Goal: Information Seeking & Learning: Compare options

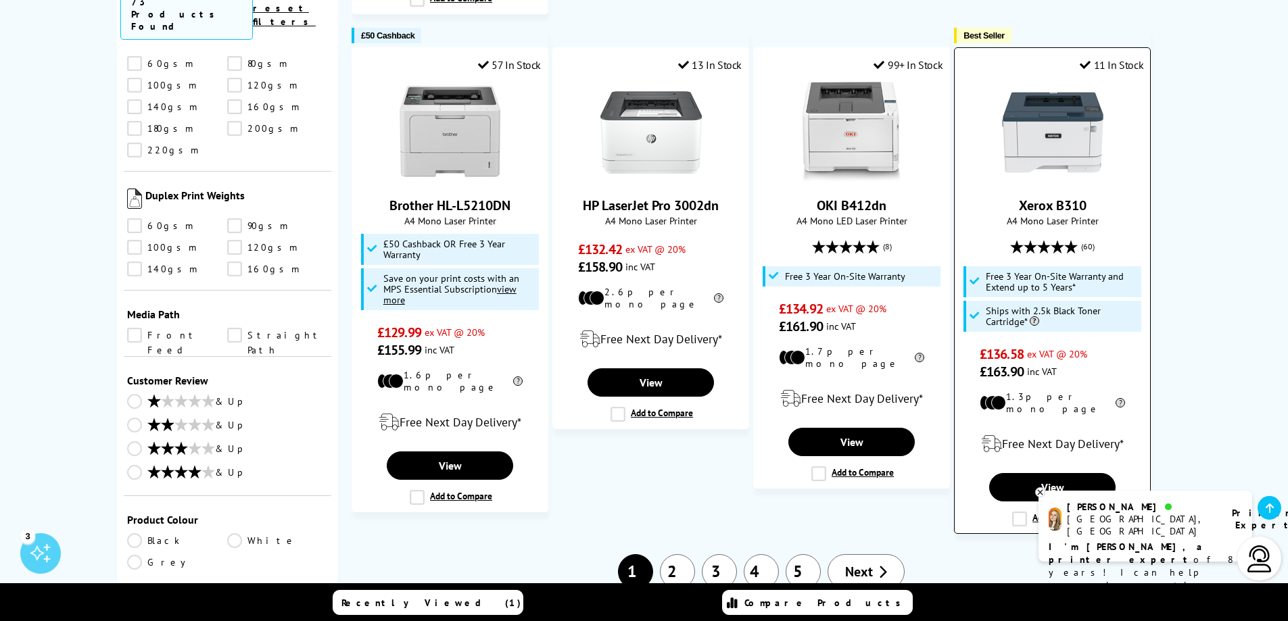
scroll to position [1285, 0]
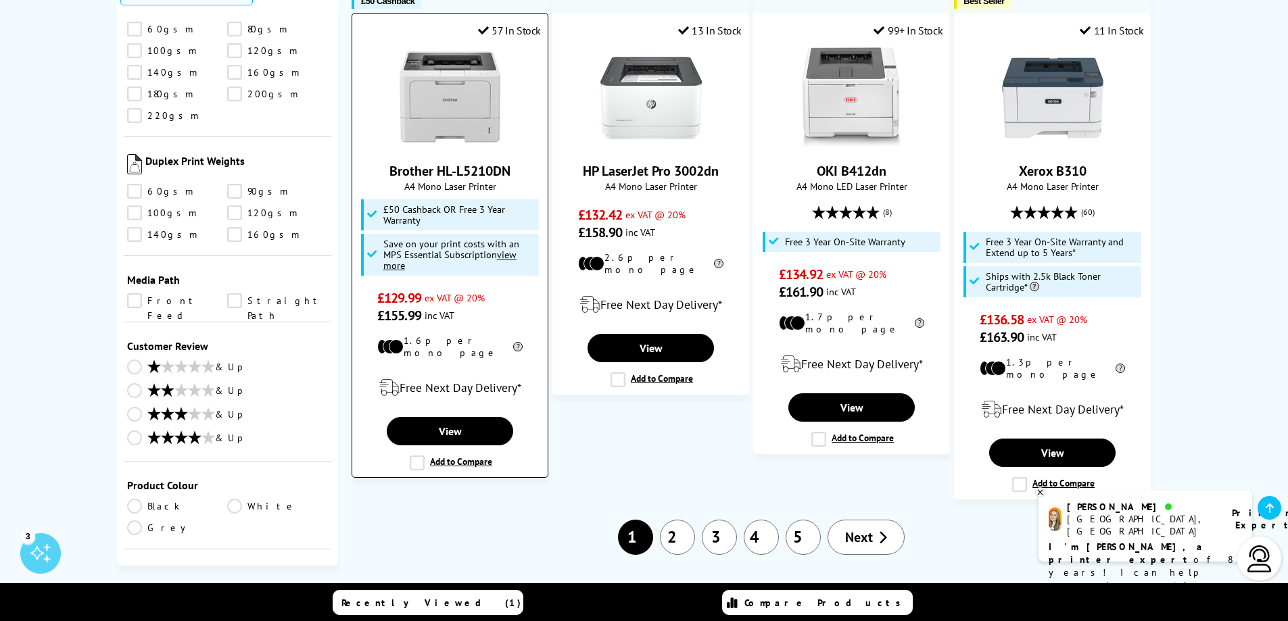
click at [415, 456] on label "Add to Compare" at bounding box center [451, 463] width 82 height 15
click at [0, 0] on input "Add to Compare" at bounding box center [0, 0] width 0 height 0
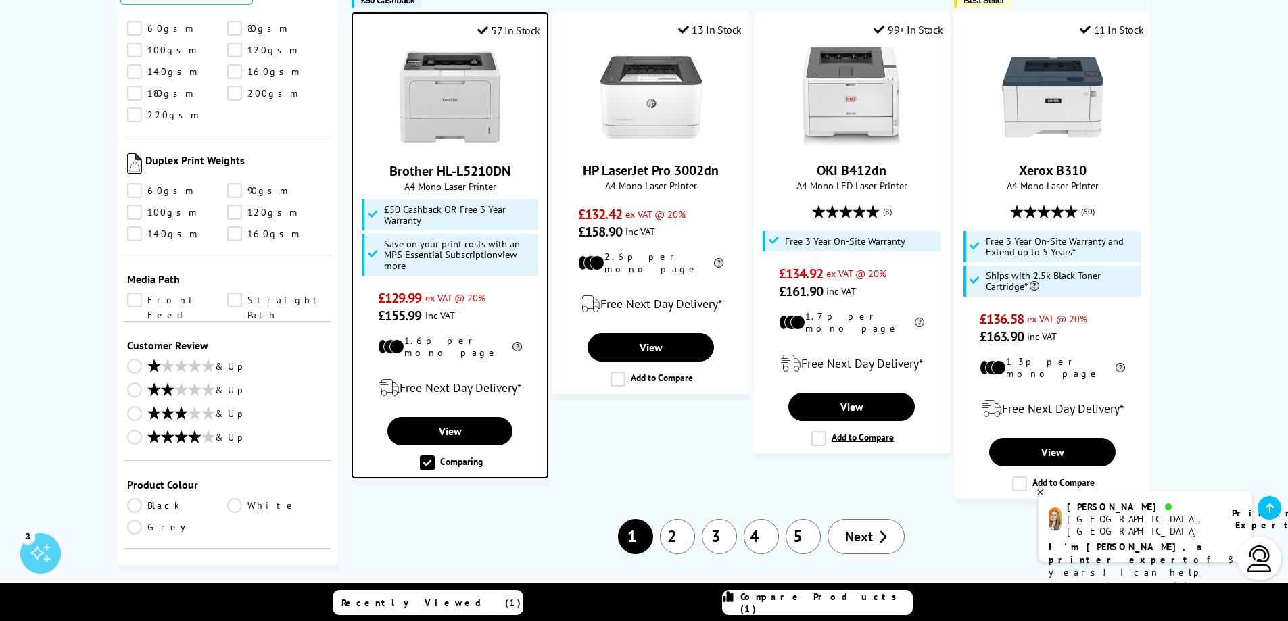
click at [676, 519] on link "2" at bounding box center [677, 536] width 35 height 35
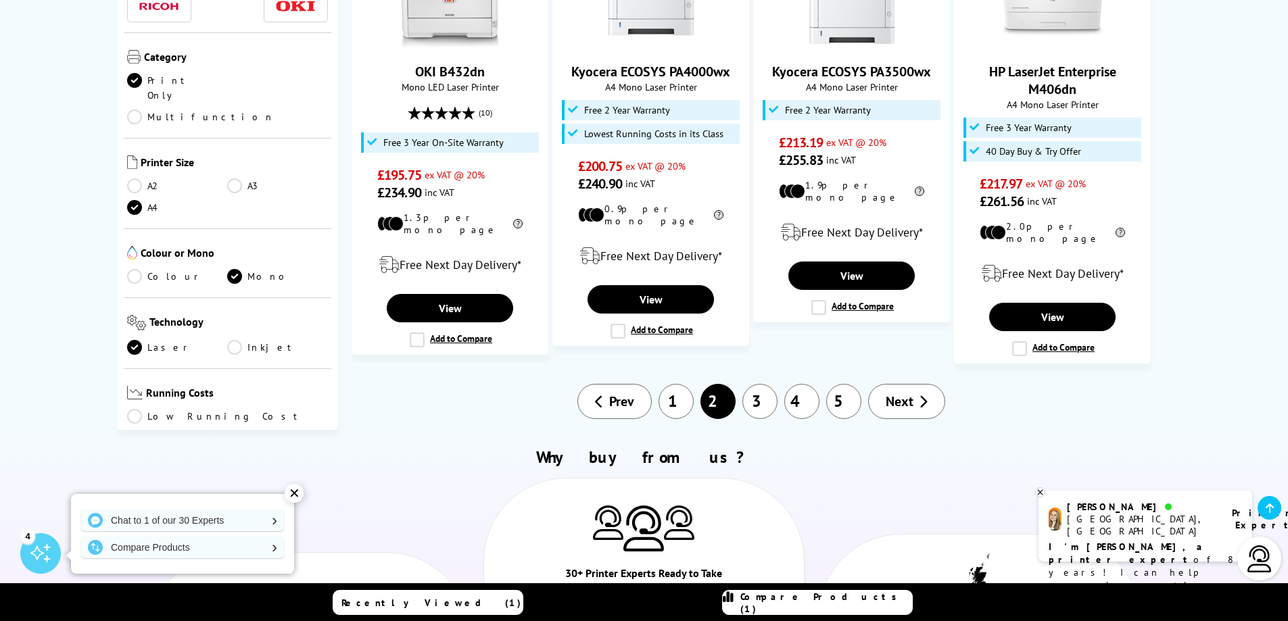
scroll to position [1420, 0]
click at [757, 385] on link "3" at bounding box center [759, 402] width 35 height 35
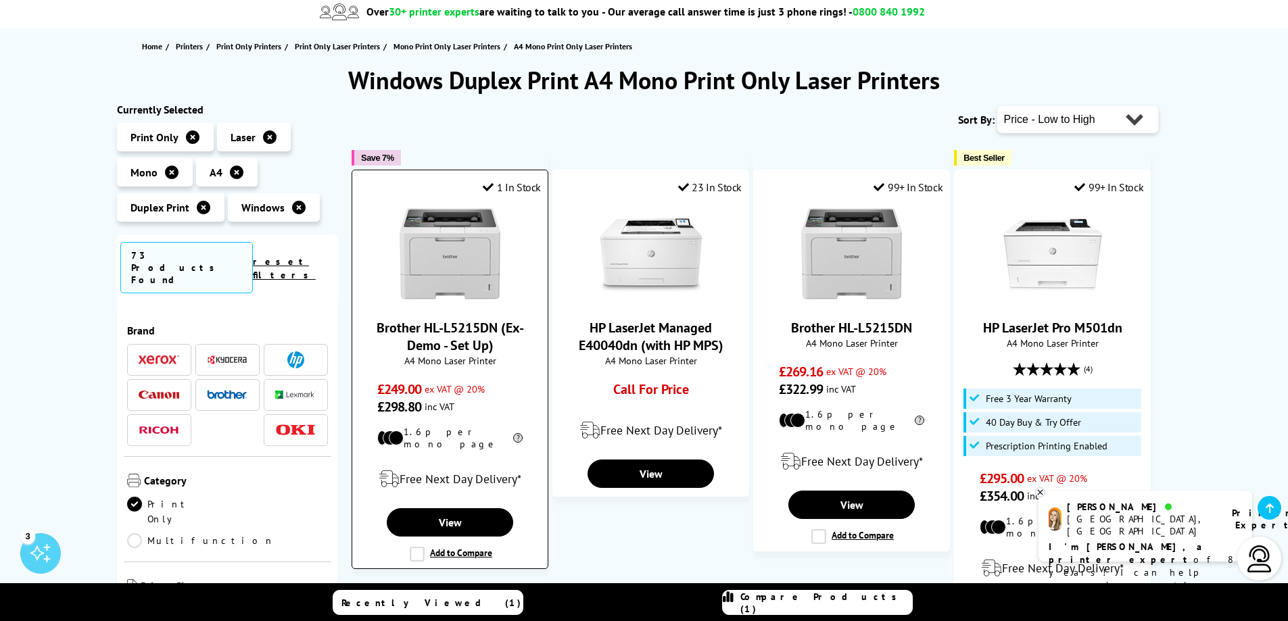
scroll to position [135, 0]
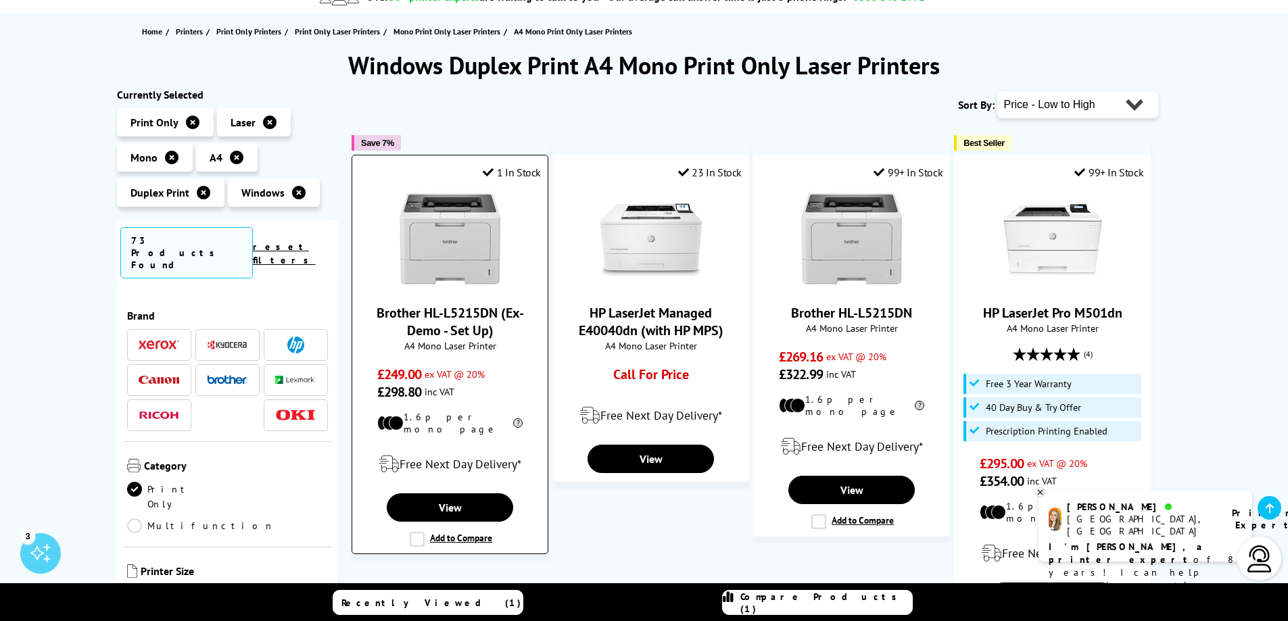
drag, startPoint x: 414, startPoint y: 532, endPoint x: 426, endPoint y: 527, distance: 13.3
click at [415, 532] on label "Add to Compare" at bounding box center [451, 539] width 82 height 15
click at [0, 0] on input "Add to Compare" at bounding box center [0, 0] width 0 height 0
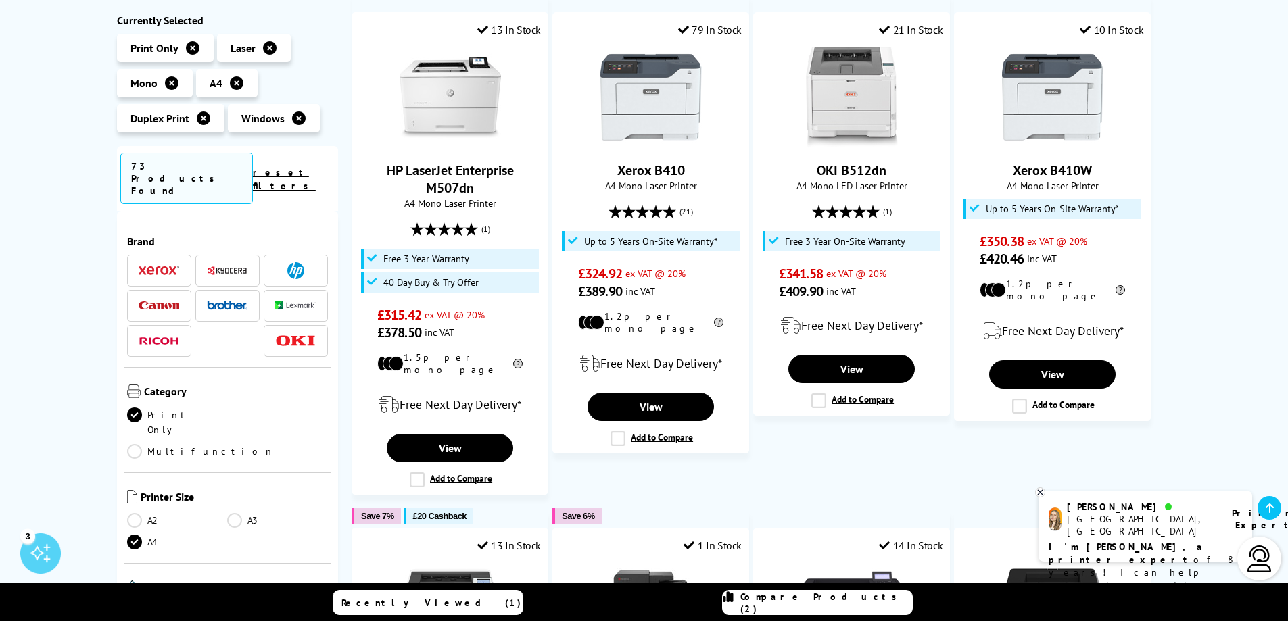
scroll to position [811, 0]
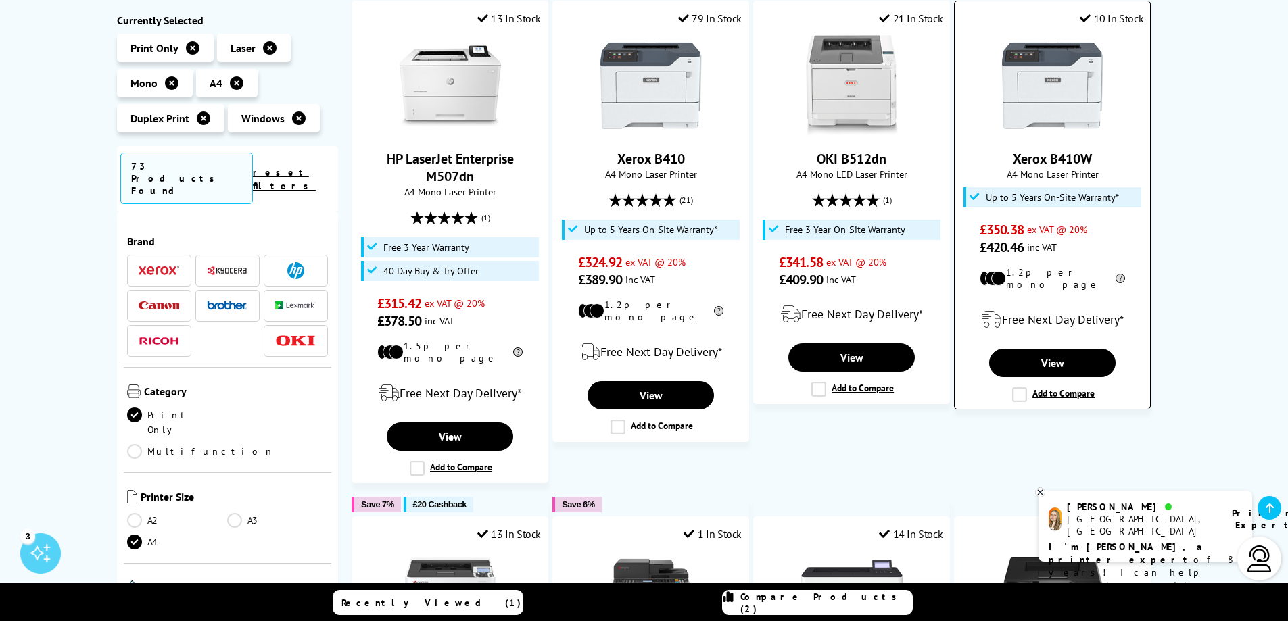
drag, startPoint x: 1019, startPoint y: 378, endPoint x: 1133, endPoint y: 362, distance: 115.4
click at [1022, 387] on label "Add to Compare" at bounding box center [1053, 394] width 82 height 15
click at [0, 0] on input "Add to Compare" at bounding box center [0, 0] width 0 height 0
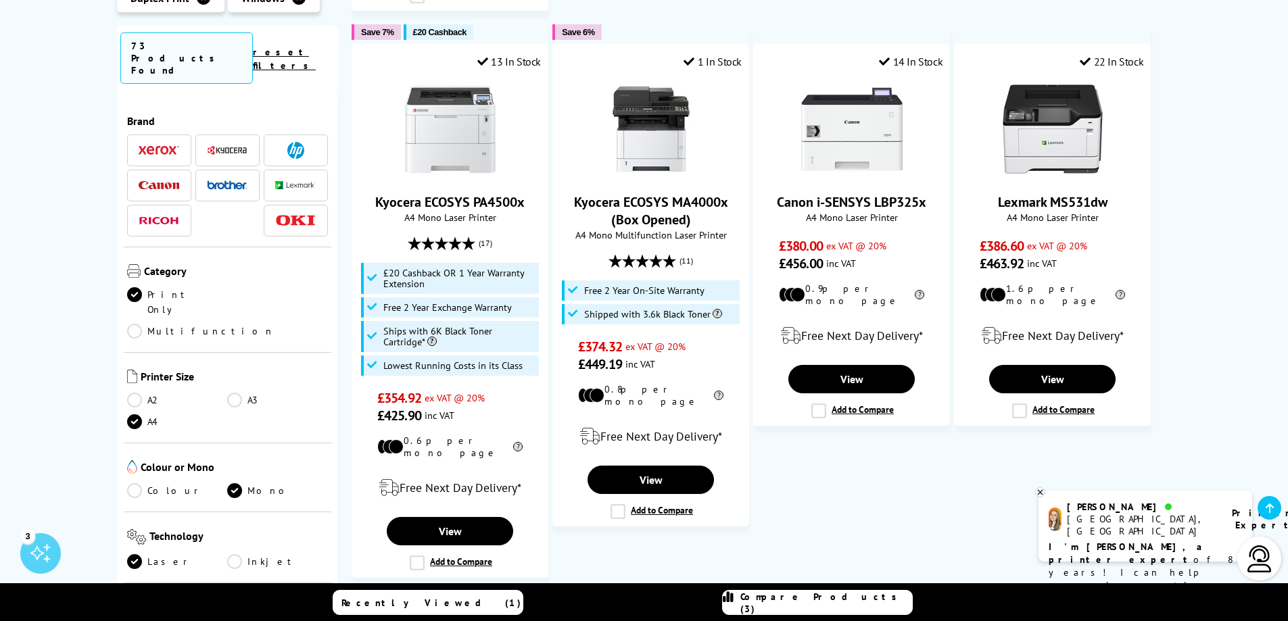
scroll to position [1285, 0]
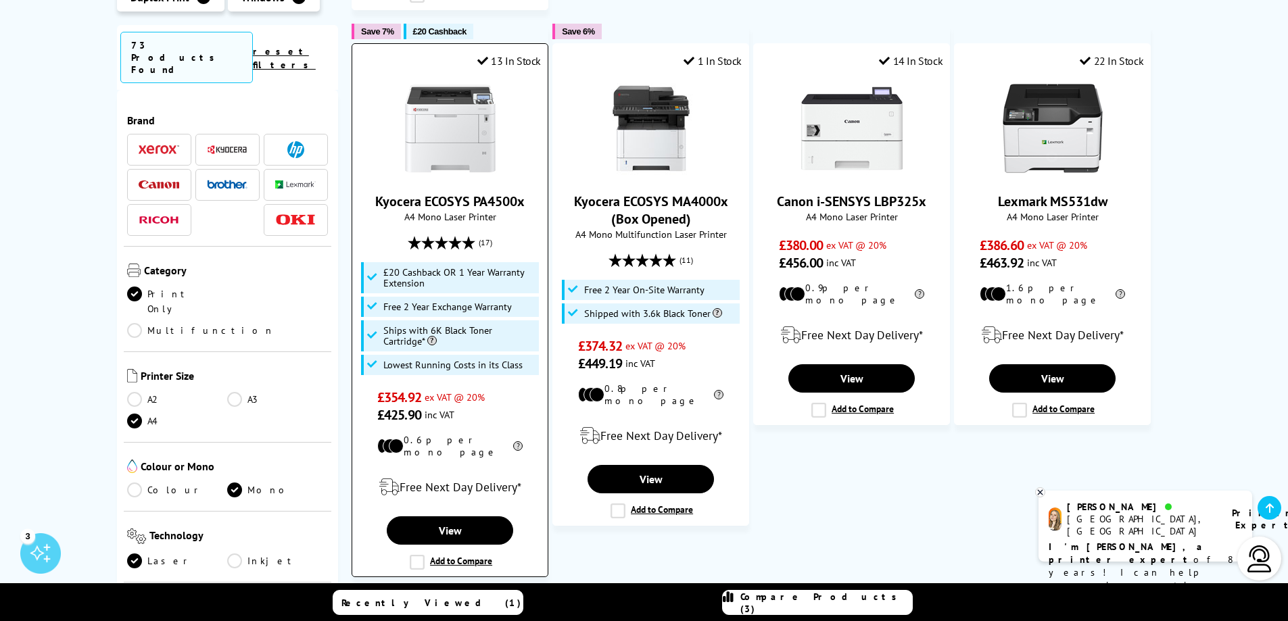
click at [421, 555] on label "Add to Compare" at bounding box center [451, 562] width 82 height 15
click at [0, 0] on input "Add to Compare" at bounding box center [0, 0] width 0 height 0
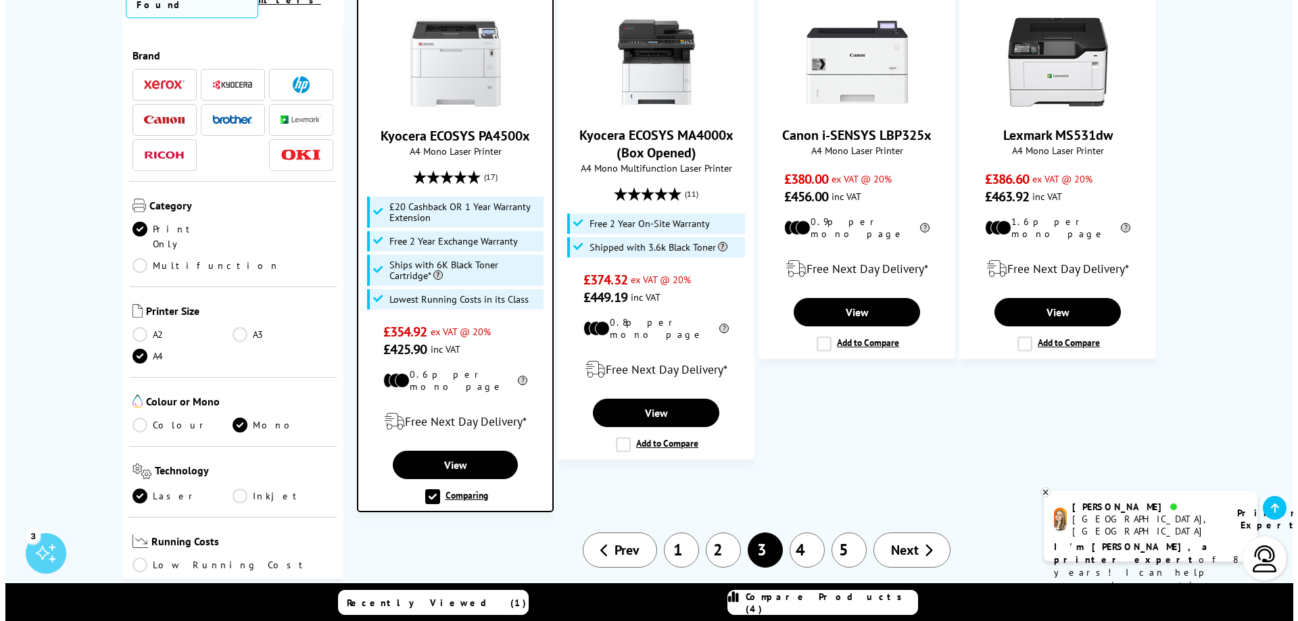
scroll to position [1488, 0]
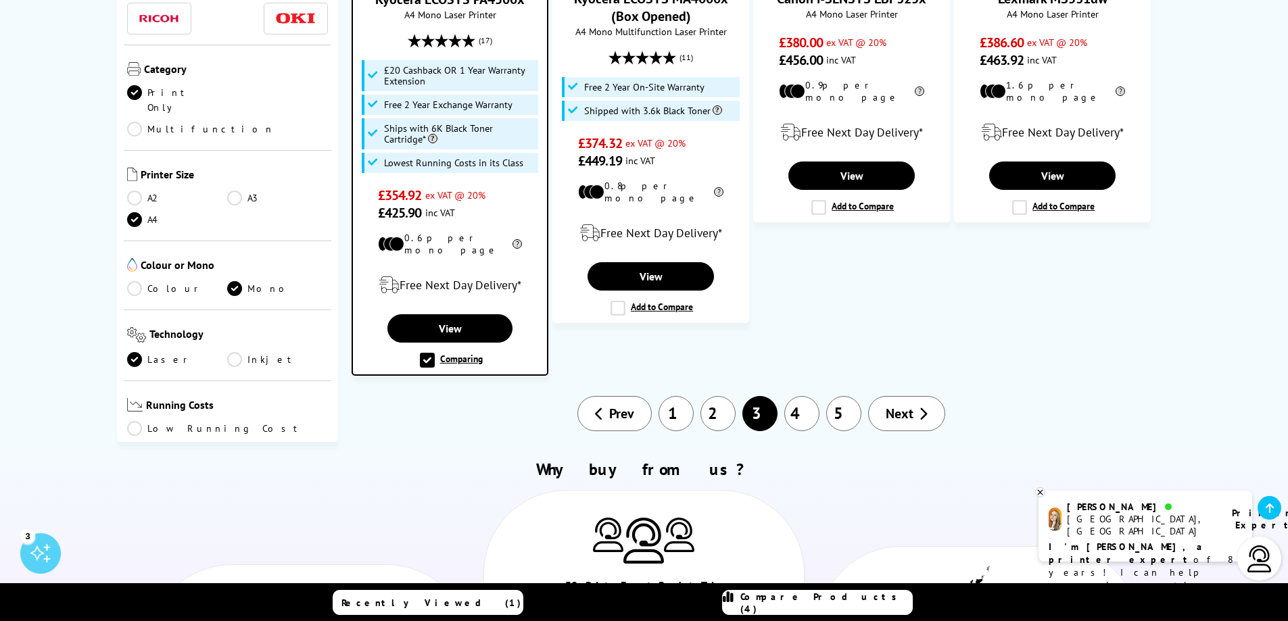
click at [734, 598] on icon at bounding box center [728, 603] width 11 height 24
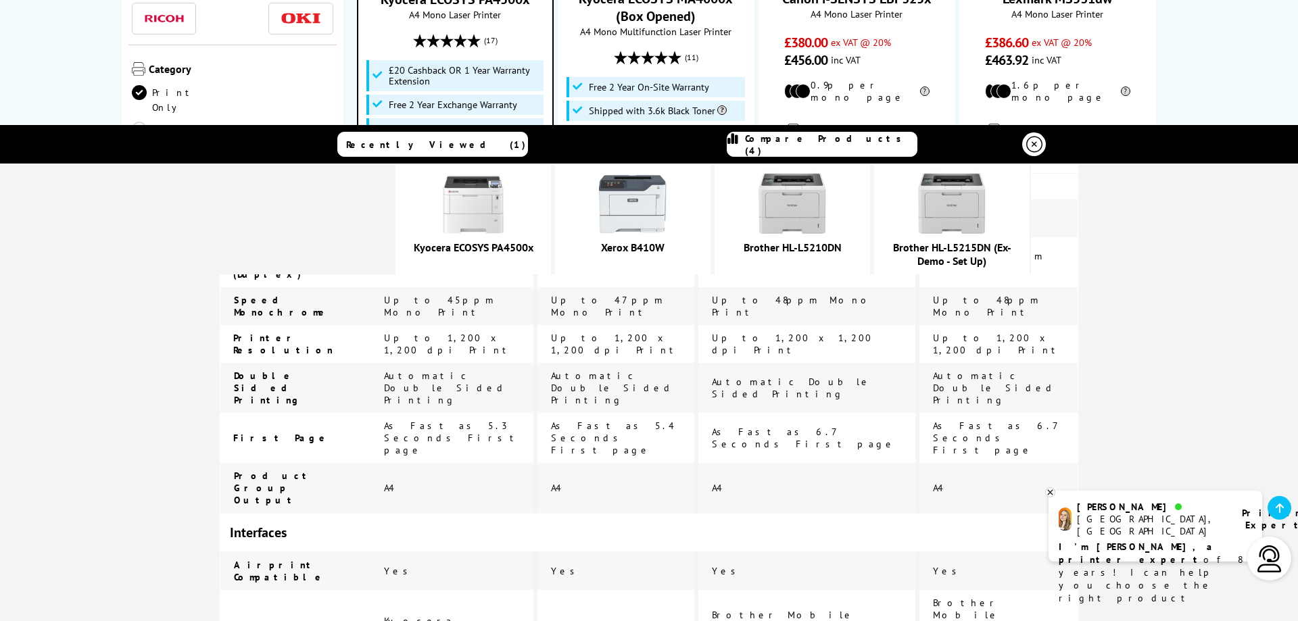
scroll to position [669, 0]
drag, startPoint x: 559, startPoint y: 255, endPoint x: 431, endPoint y: 255, distance: 128.5
click at [427, 252] on div "Kyocera ECOSYS PA4500x" at bounding box center [474, 219] width 156 height 111
copy link "Kyocera ECOSYS PA4500x"
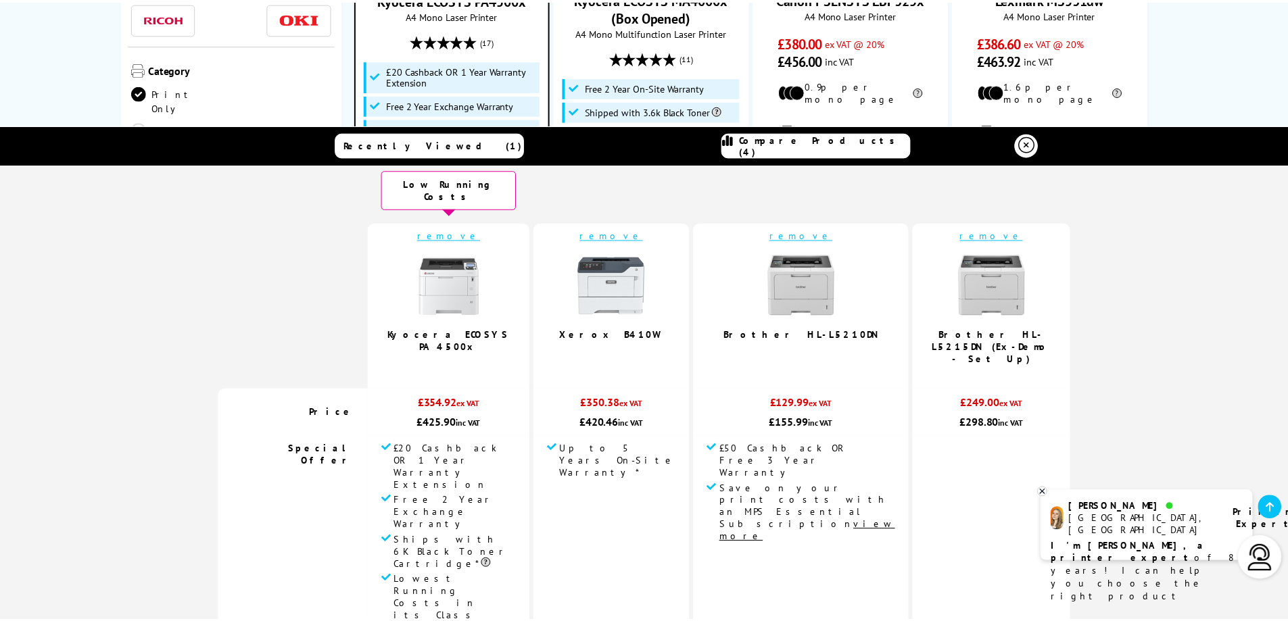
scroll to position [0, 0]
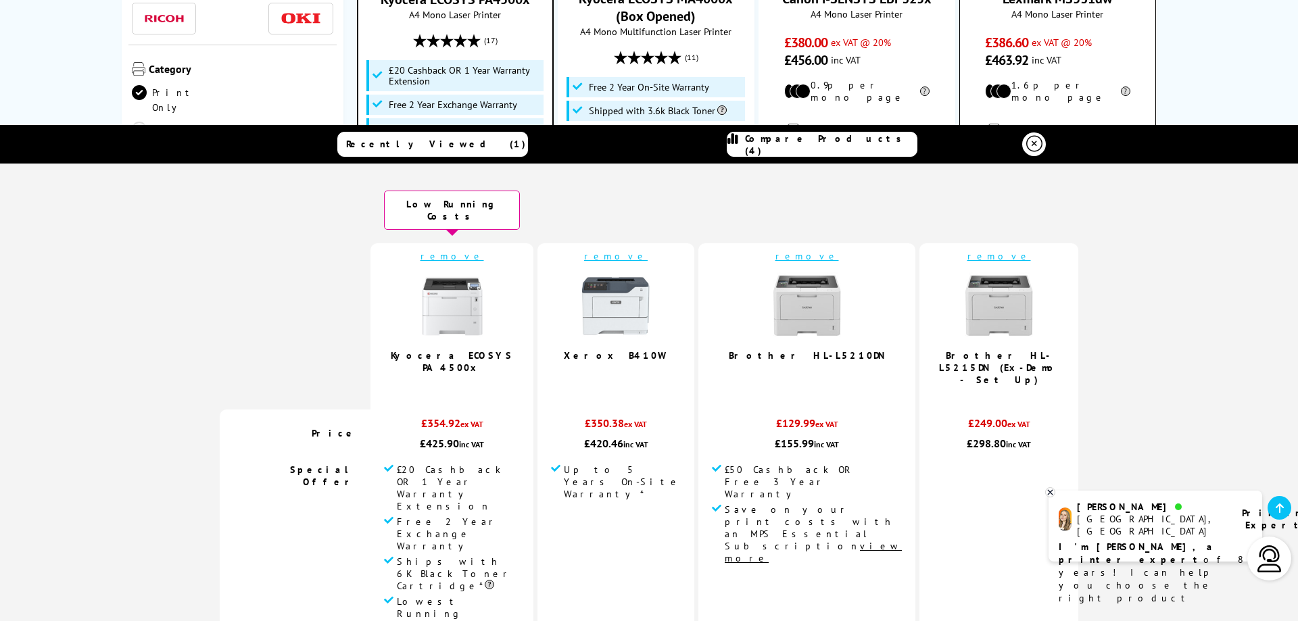
click at [1032, 149] on icon at bounding box center [1034, 144] width 16 height 16
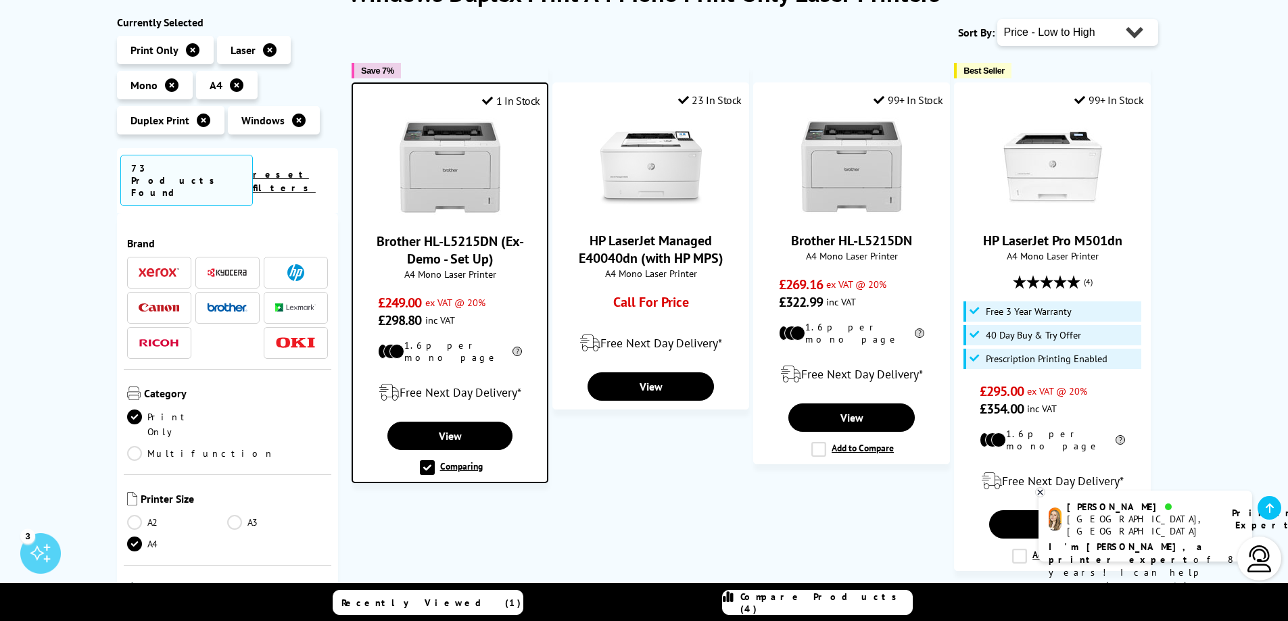
scroll to position [203, 0]
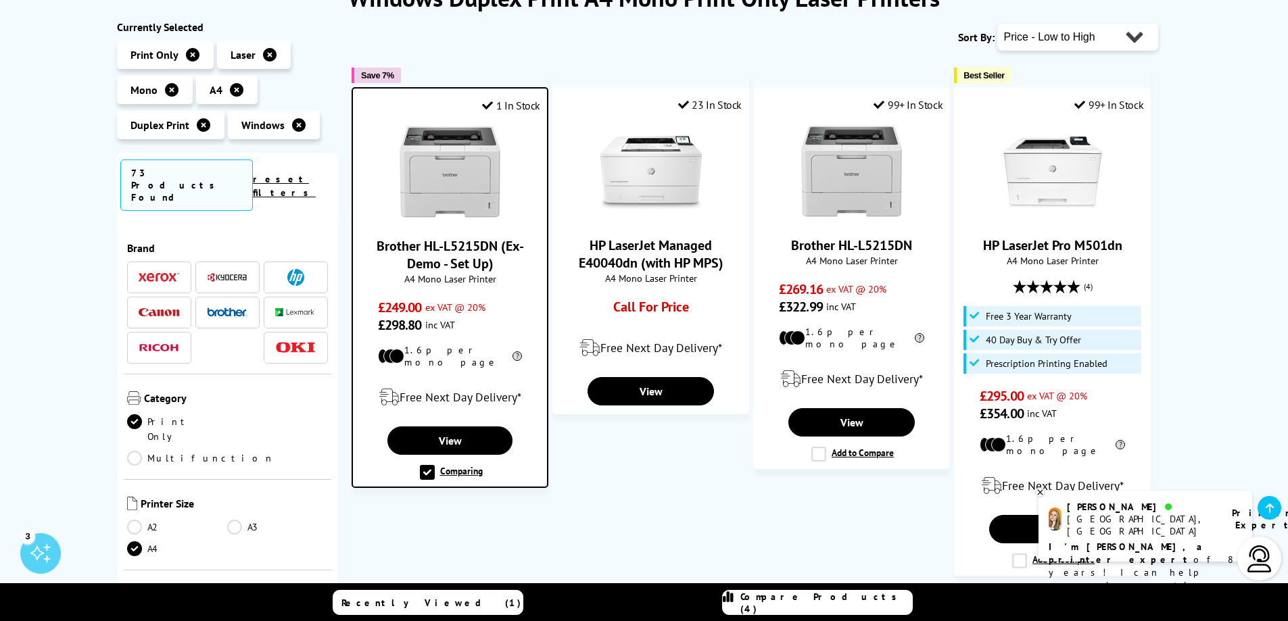
click at [220, 273] on img at bounding box center [227, 278] width 41 height 10
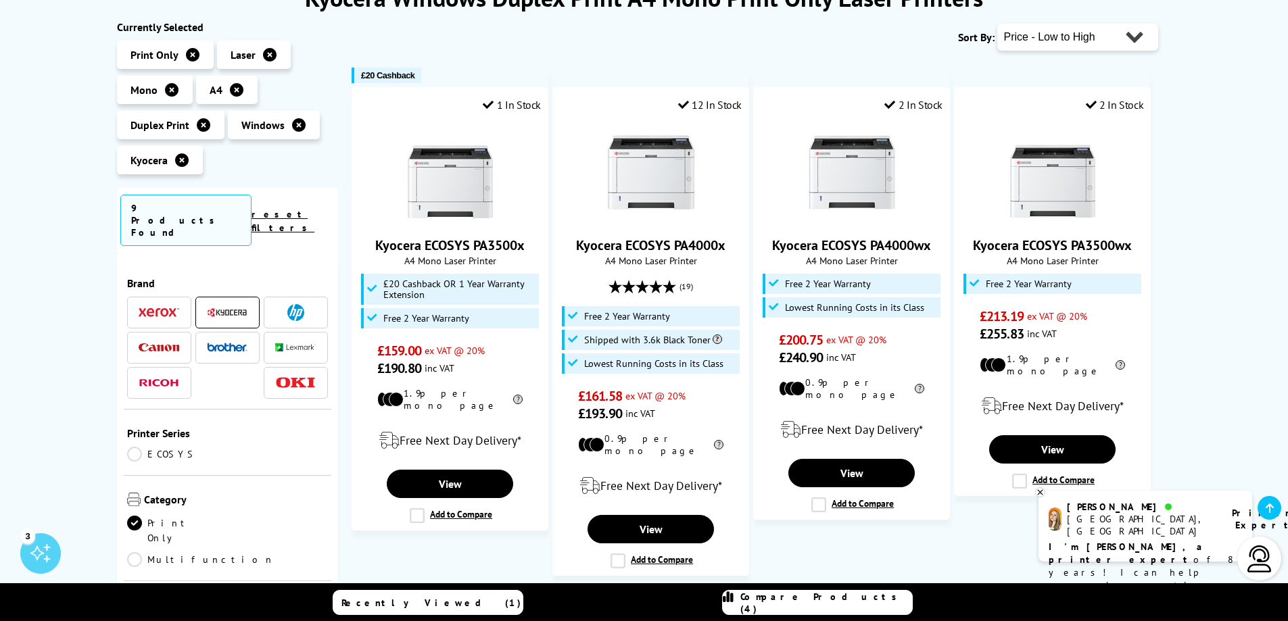
click at [811, 609] on link "Compare Products (4)" at bounding box center [817, 602] width 191 height 25
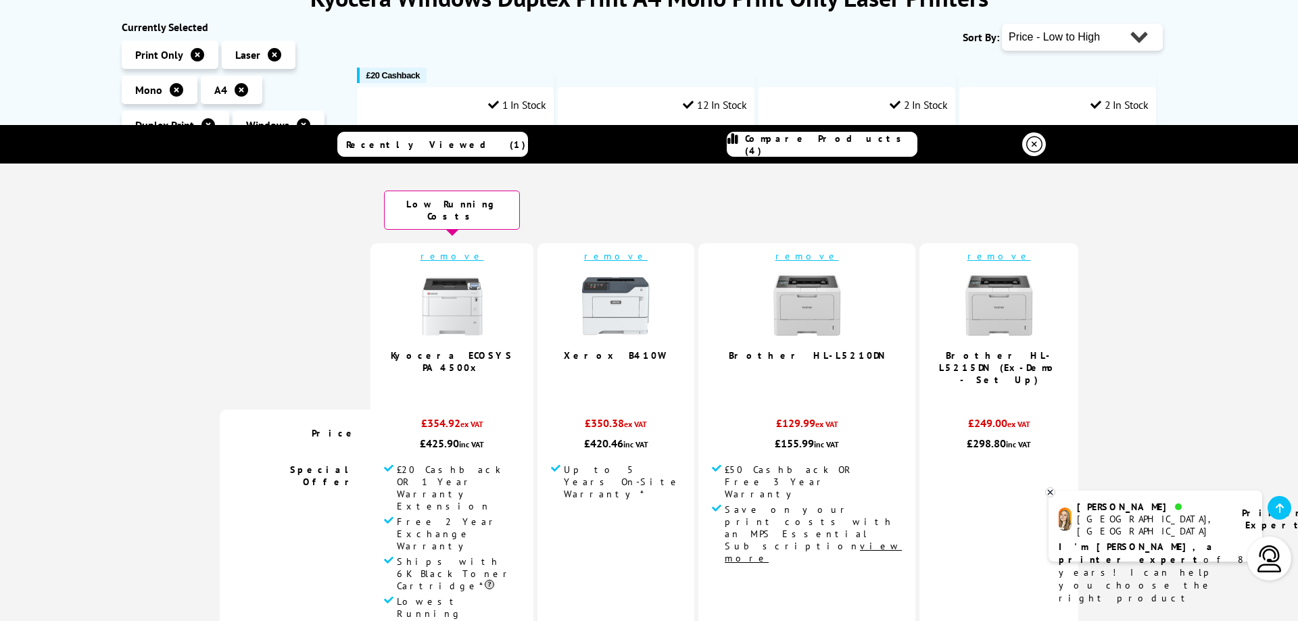
click at [648, 250] on link "remove" at bounding box center [616, 256] width 64 height 12
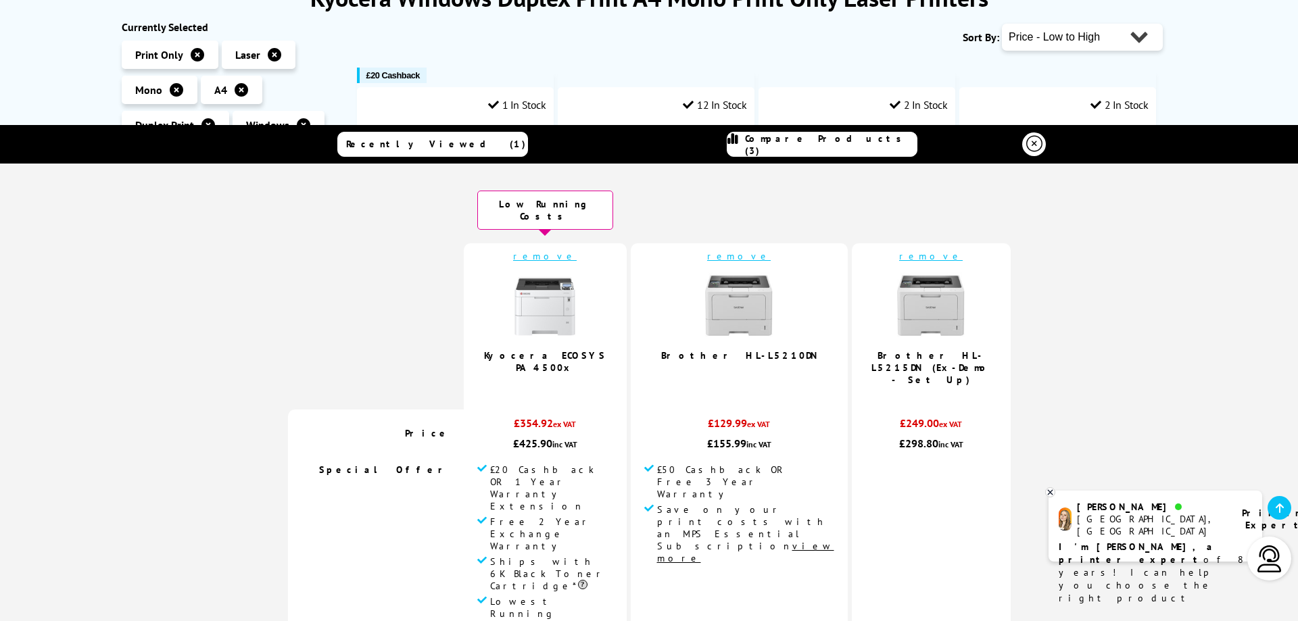
click at [730, 250] on link "remove" at bounding box center [739, 256] width 64 height 12
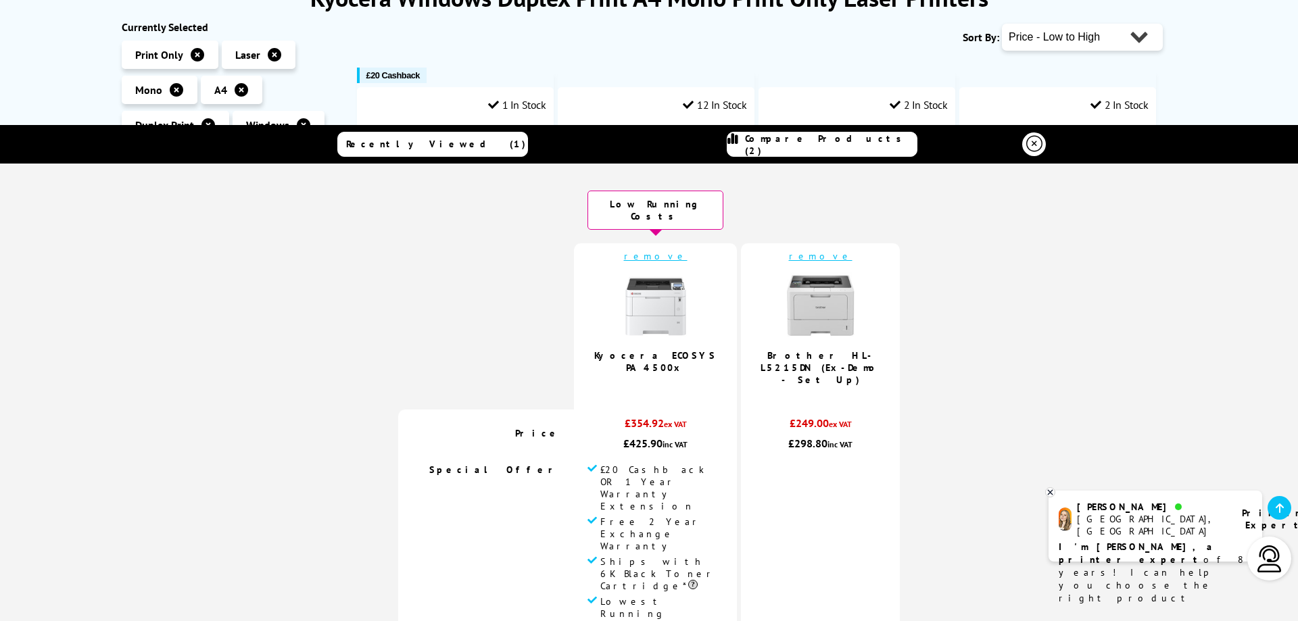
click at [804, 250] on link "remove" at bounding box center [821, 256] width 64 height 12
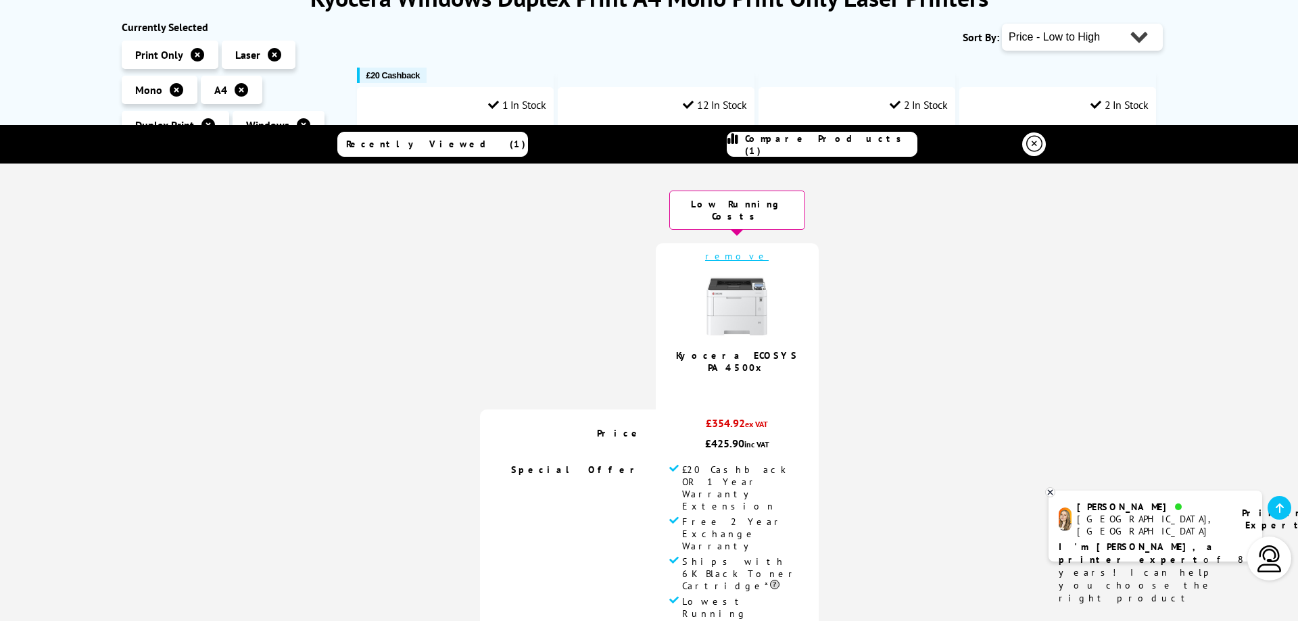
click at [1031, 147] on icon at bounding box center [1034, 144] width 16 height 16
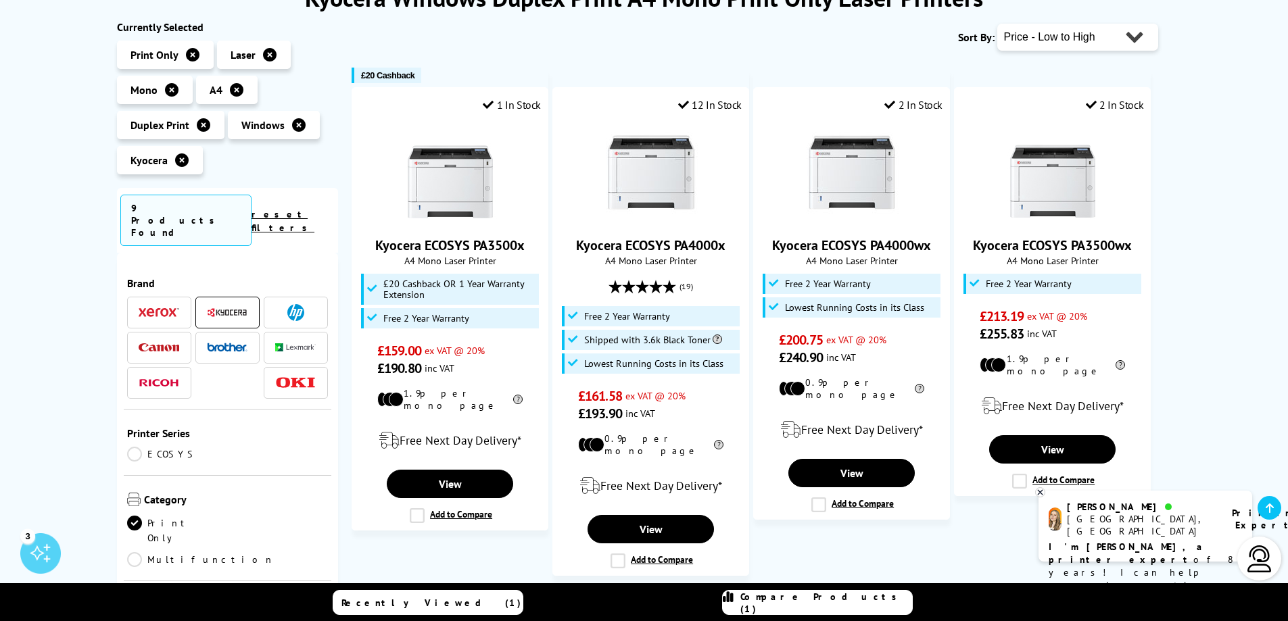
click at [845, 600] on span "Compare Products (1)" at bounding box center [826, 603] width 172 height 24
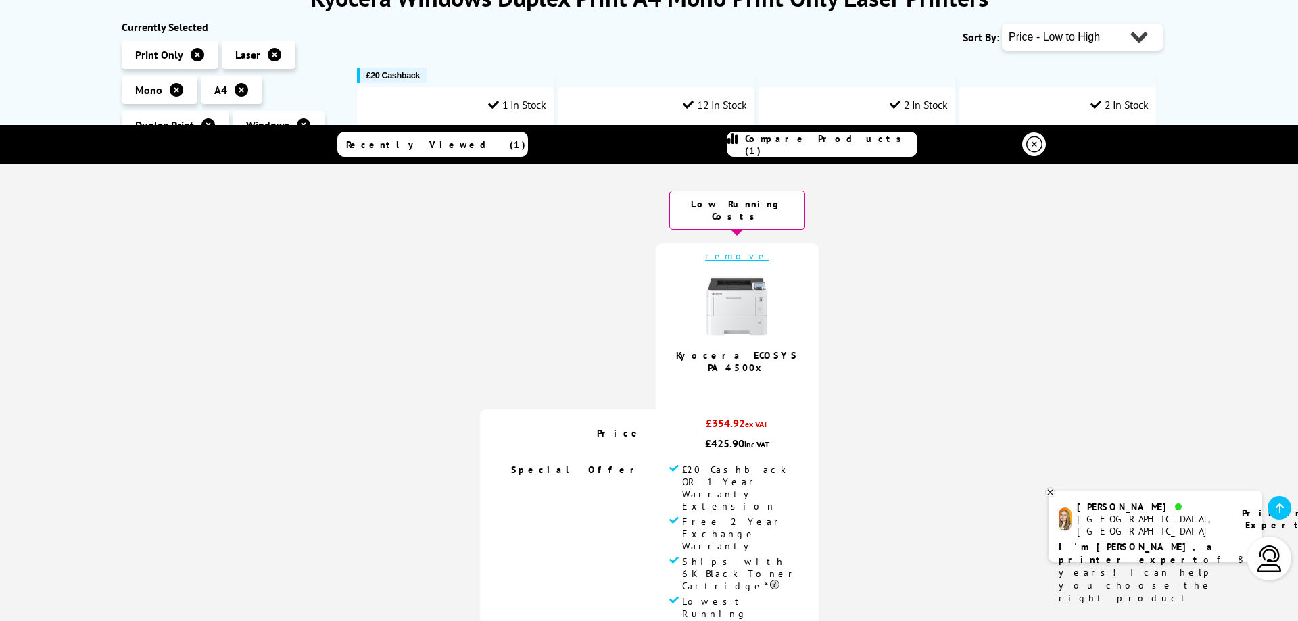
click at [1035, 149] on icon at bounding box center [1034, 144] width 16 height 16
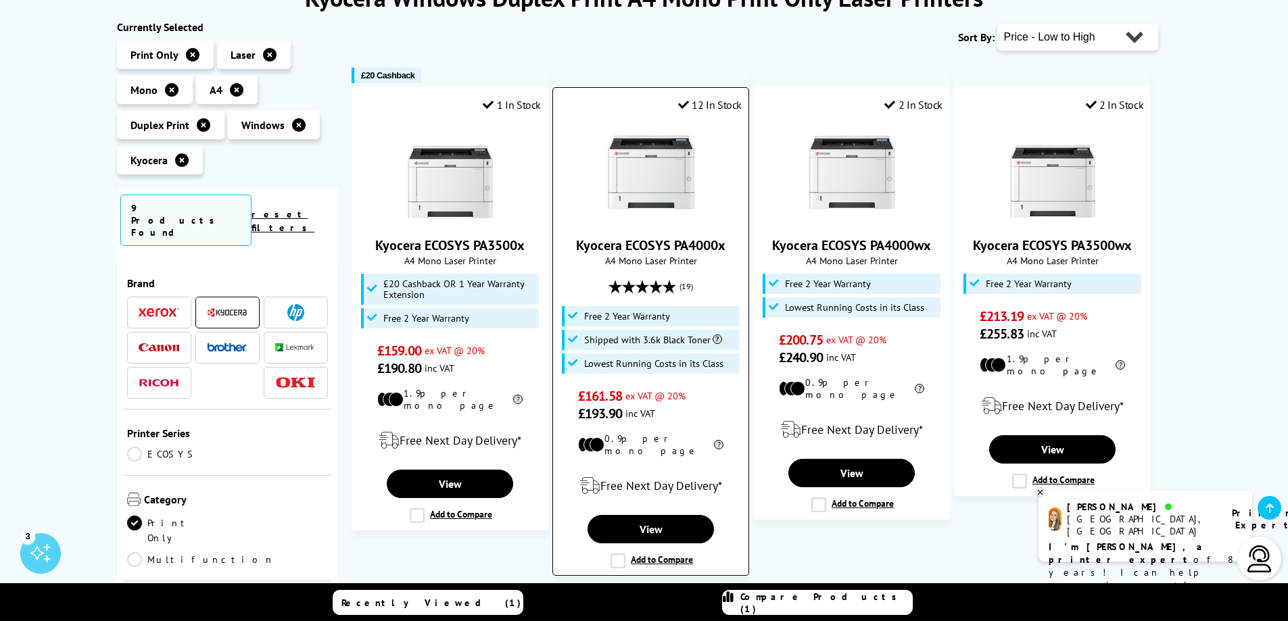
click at [619, 556] on label "Add to Compare" at bounding box center [652, 561] width 82 height 15
click at [0, 0] on input "Add to Compare" at bounding box center [0, 0] width 0 height 0
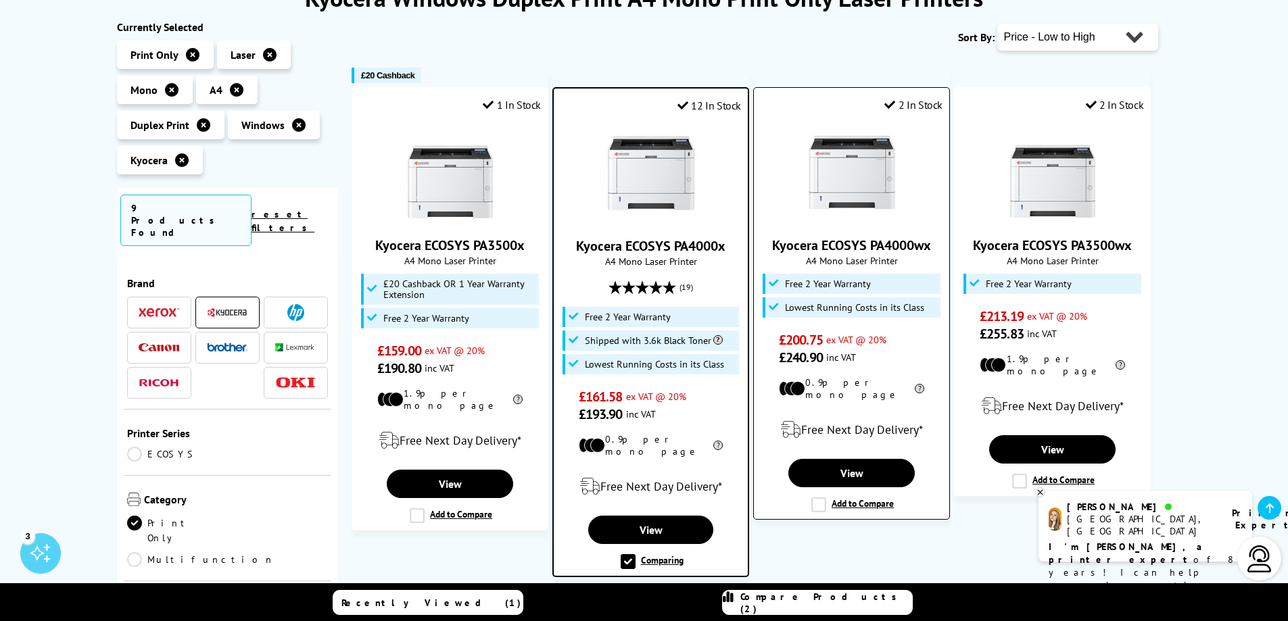
click at [818, 498] on label "Add to Compare" at bounding box center [852, 505] width 82 height 15
click at [0, 0] on input "Add to Compare" at bounding box center [0, 0] width 0 height 0
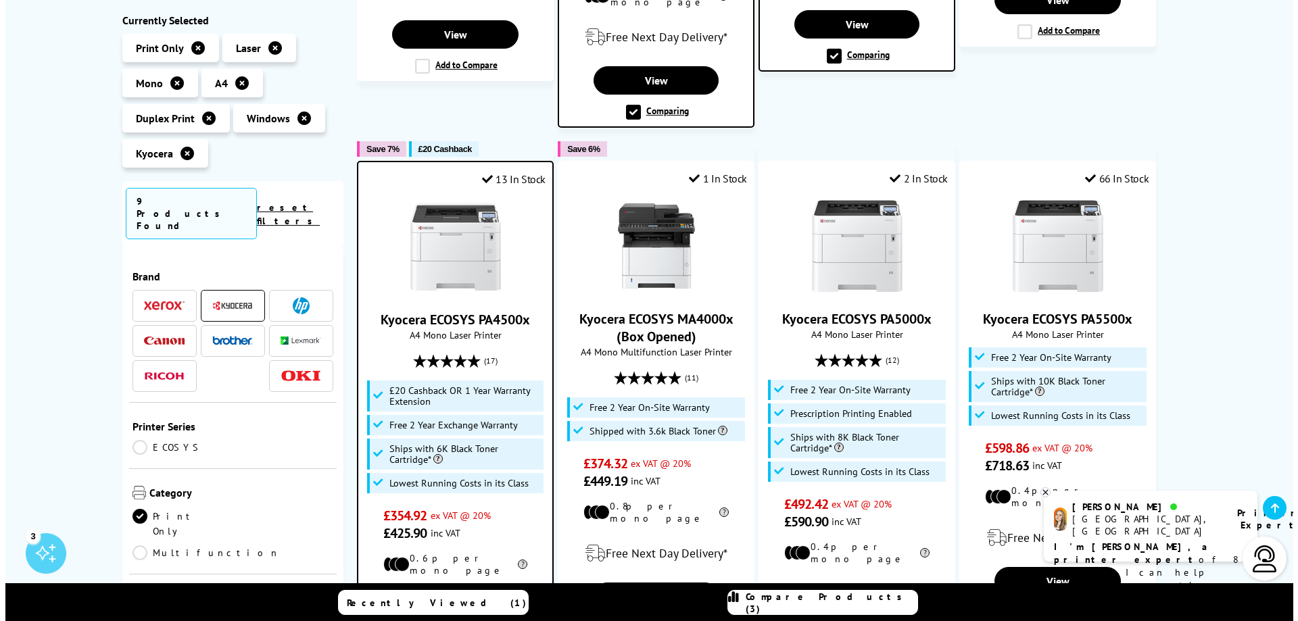
scroll to position [744, 0]
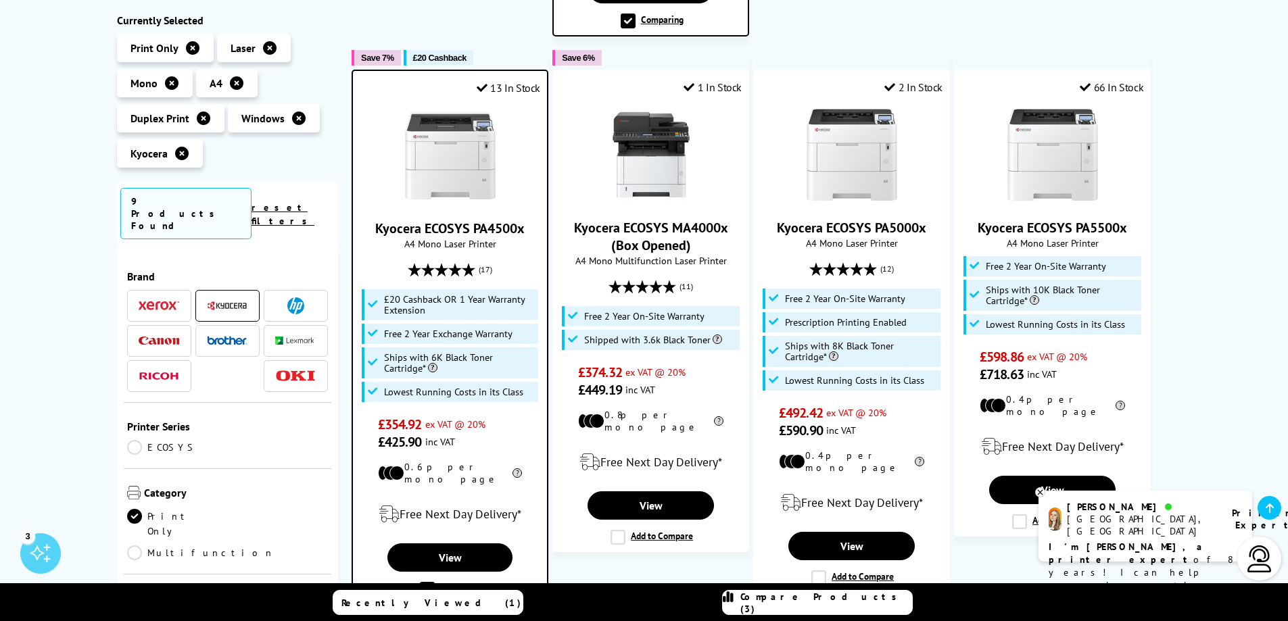
click at [810, 612] on link "Compare Products (3)" at bounding box center [817, 602] width 191 height 25
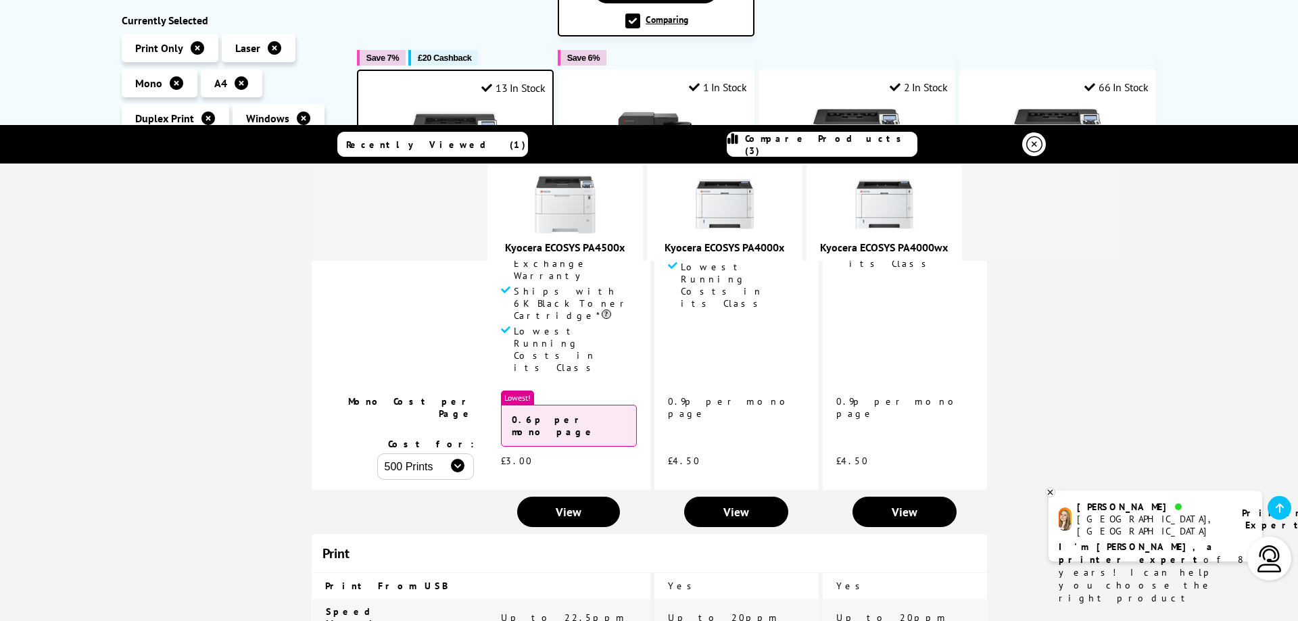
scroll to position [135, 0]
